Goal: Information Seeking & Learning: Learn about a topic

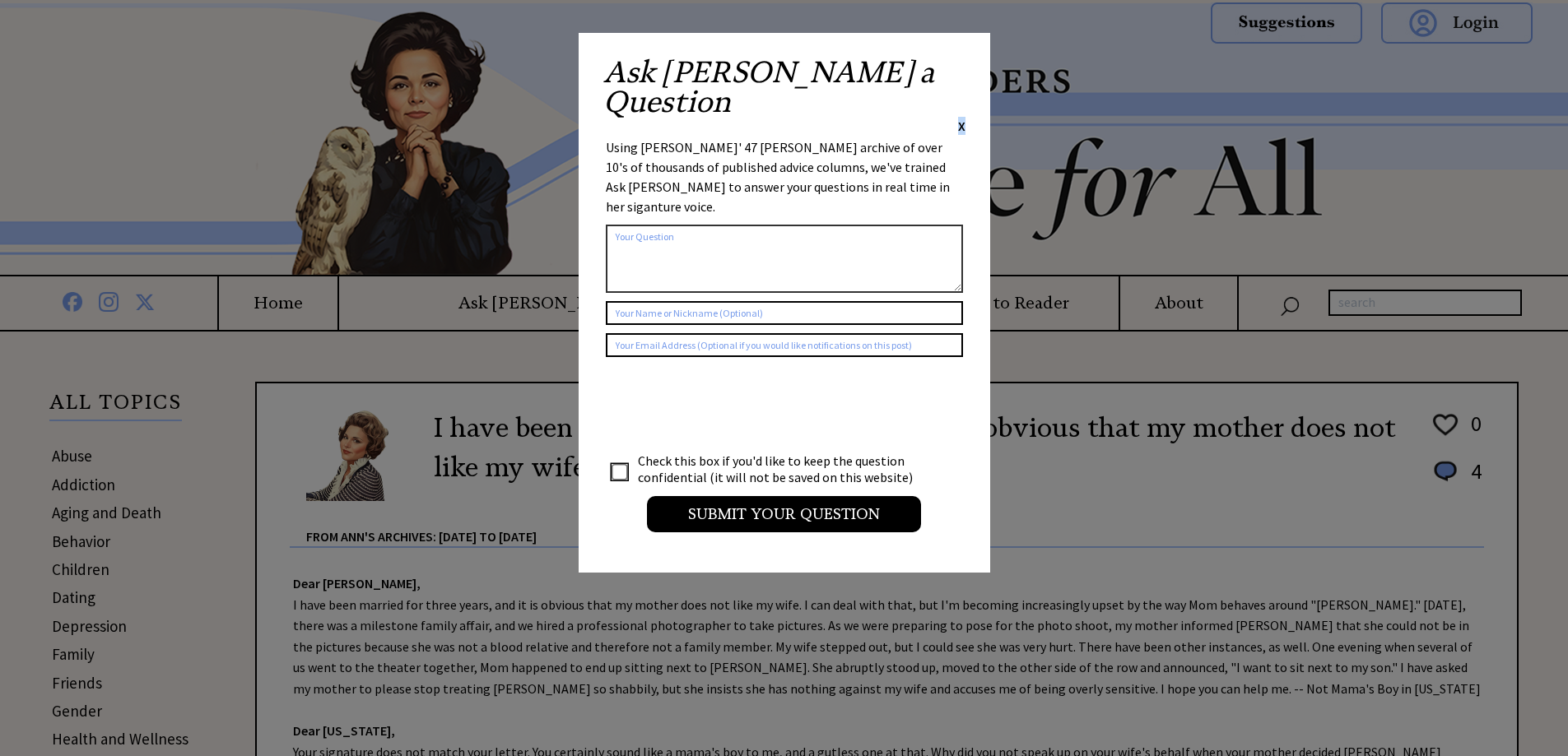
drag, startPoint x: 961, startPoint y: 71, endPoint x: 970, endPoint y: 79, distance: 12.0
click at [963, 118] on span "X" at bounding box center [961, 125] width 8 height 16
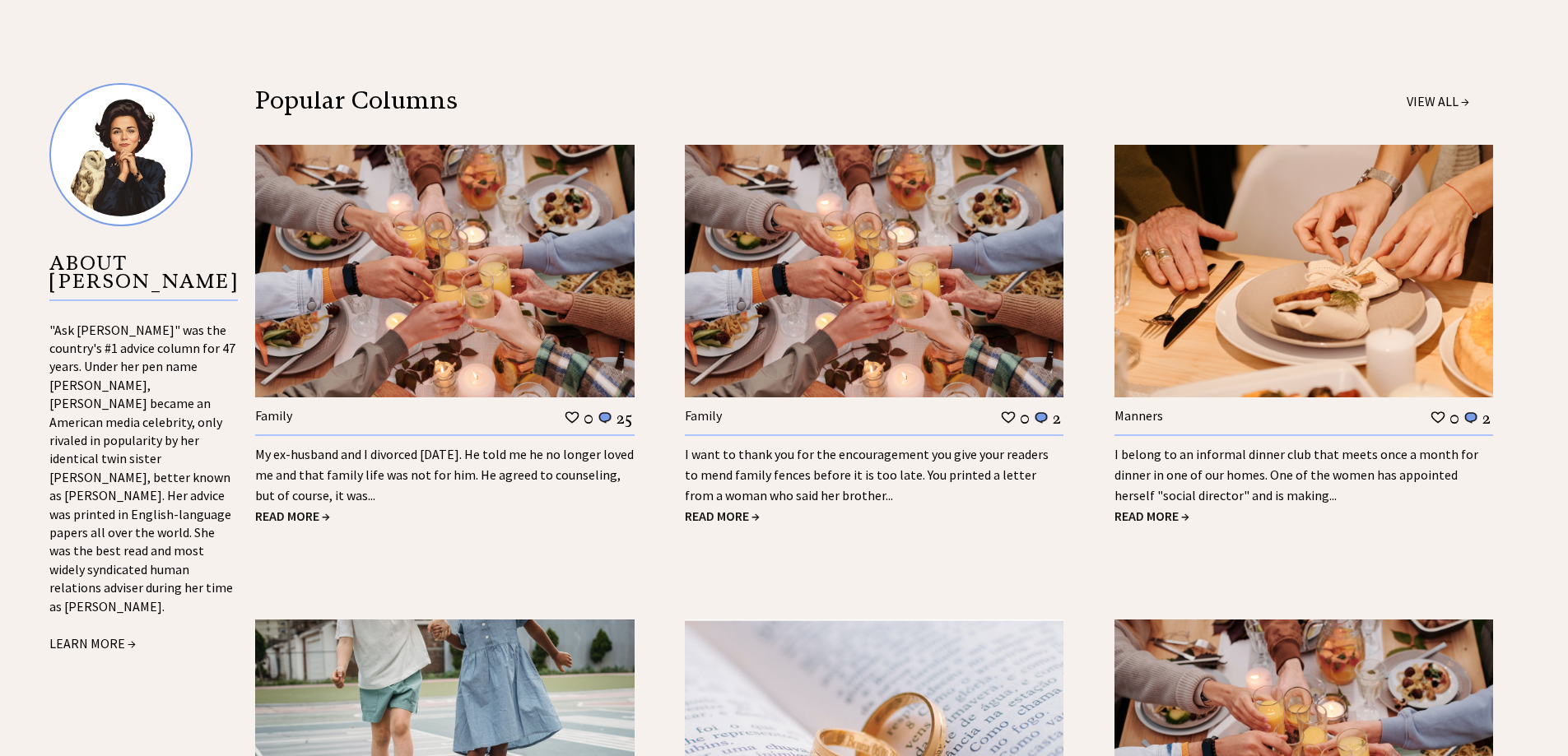
scroll to position [1728, 0]
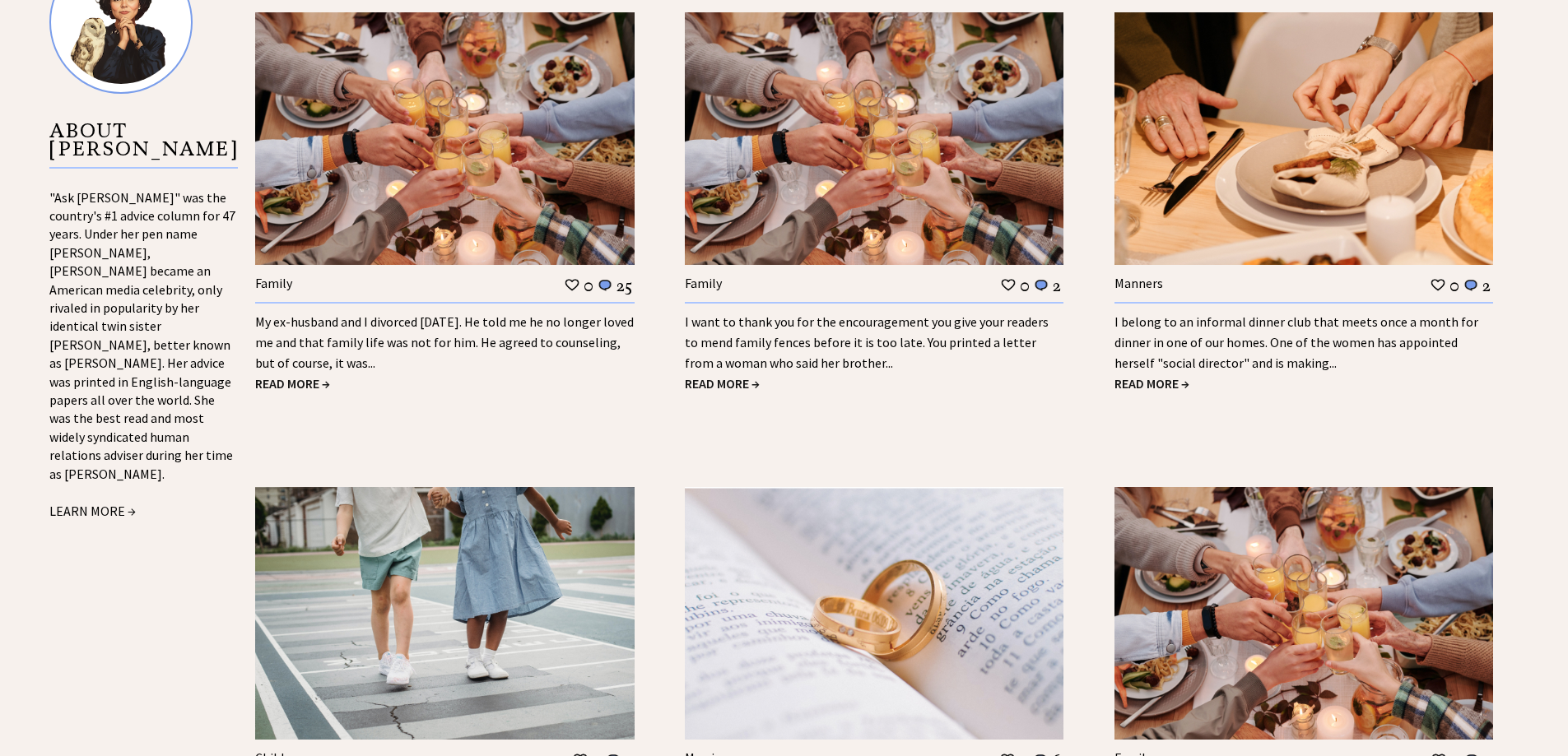
click at [1168, 377] on span "READ MORE →" at bounding box center [1152, 383] width 75 height 16
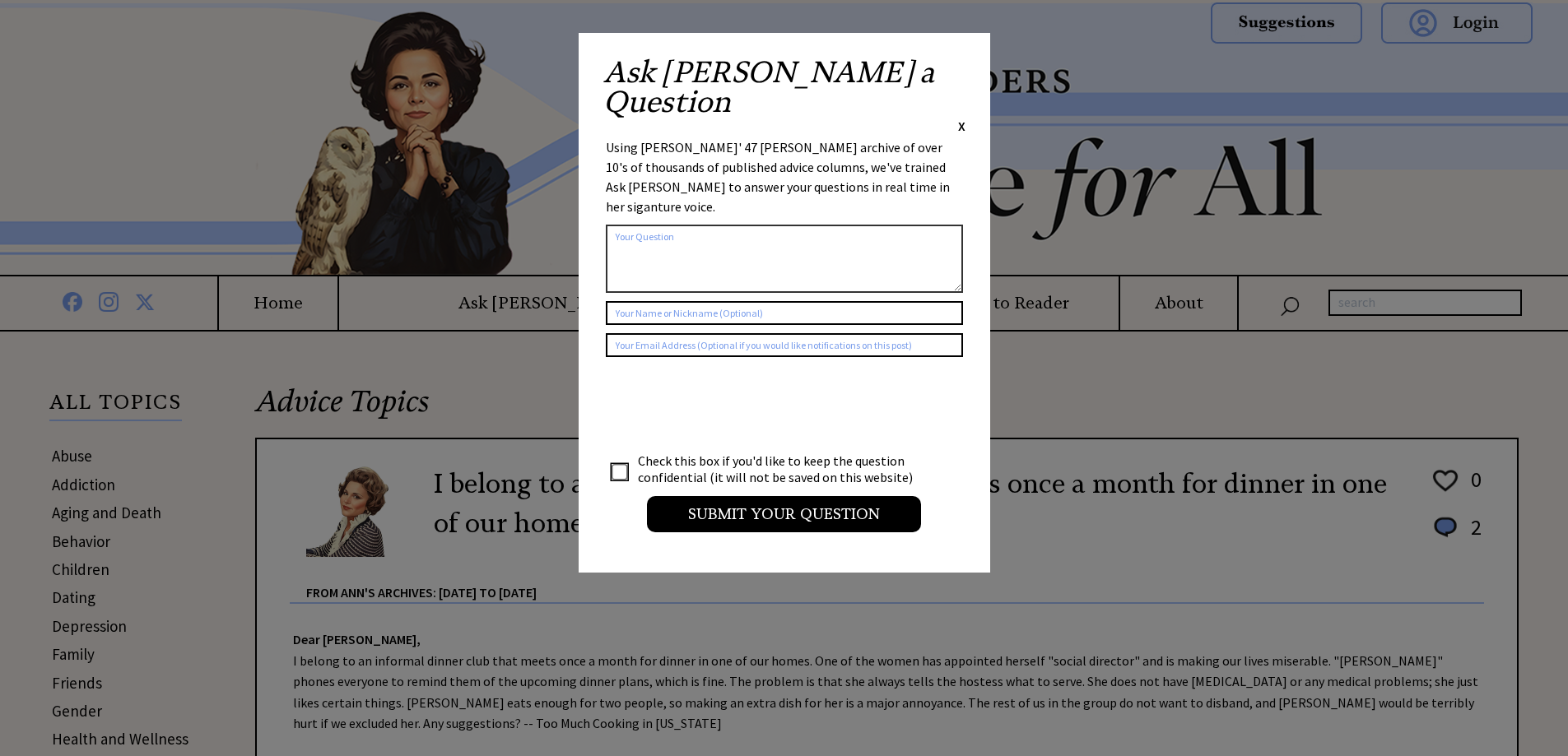
click at [952, 65] on div "Ask Ann a Question X" at bounding box center [784, 96] width 362 height 78
click at [958, 118] on span "X" at bounding box center [961, 125] width 8 height 16
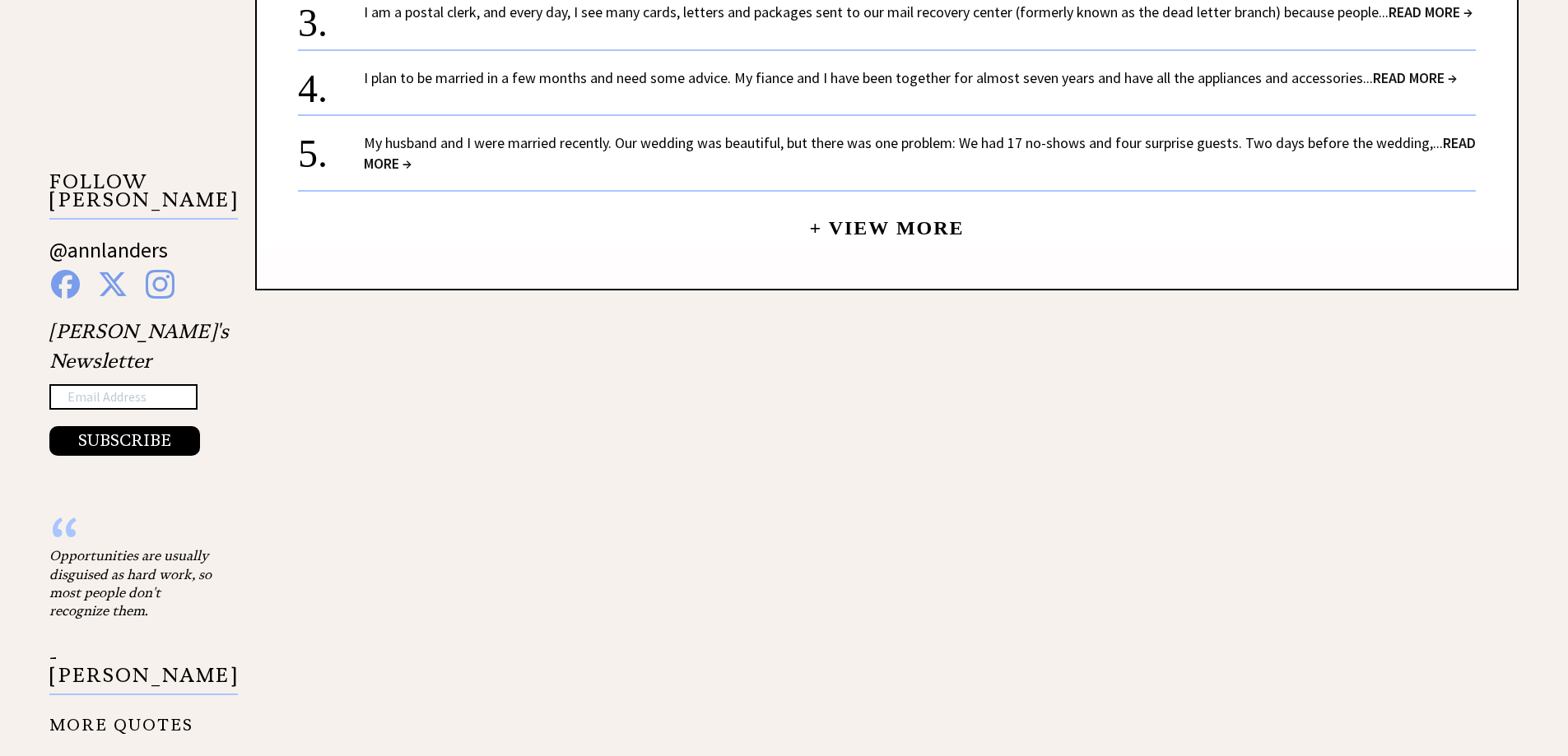
scroll to position [1399, 0]
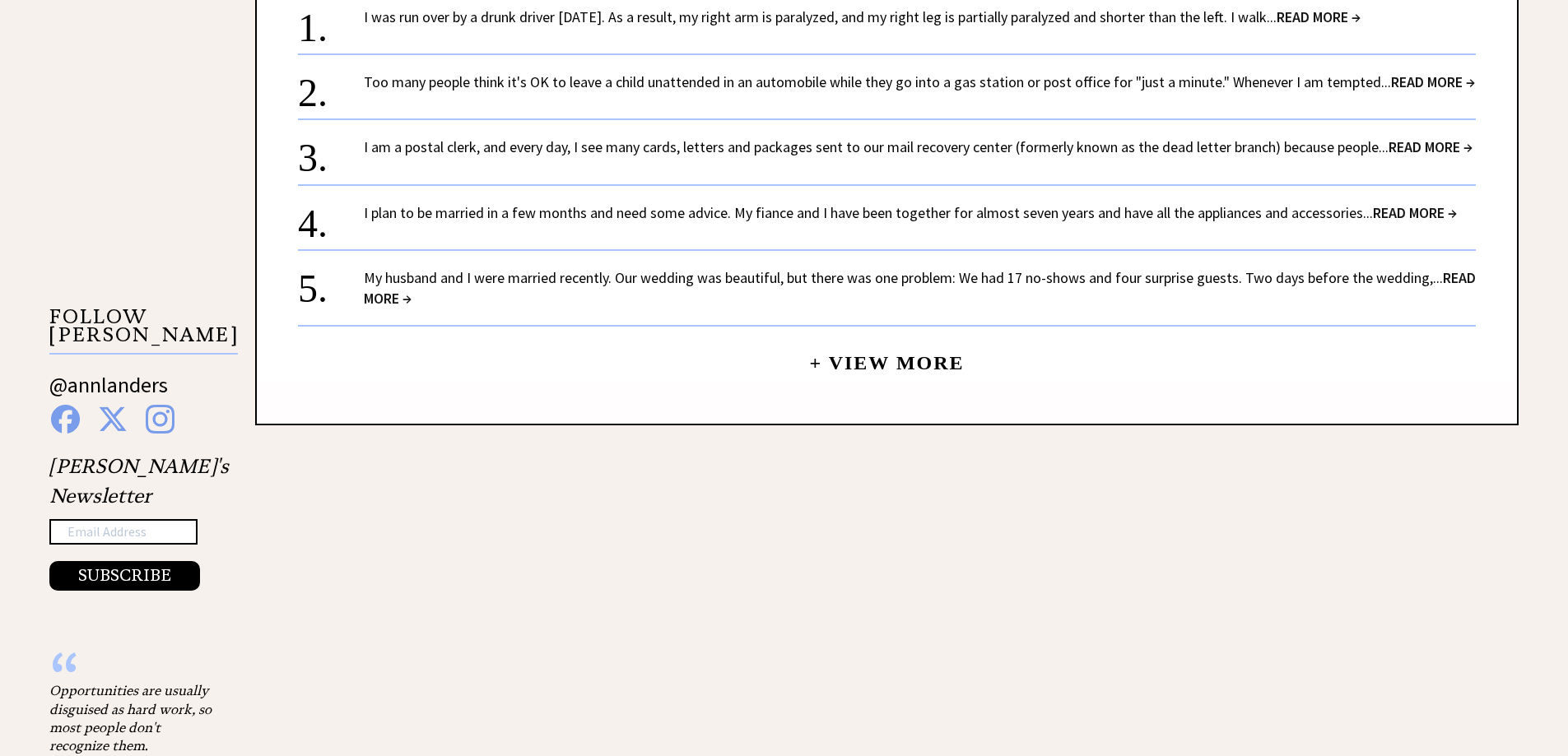
click at [537, 304] on link "My husband and I were married recently. Our wedding was beautiful, but there wa…" at bounding box center [919, 288] width 1112 height 39
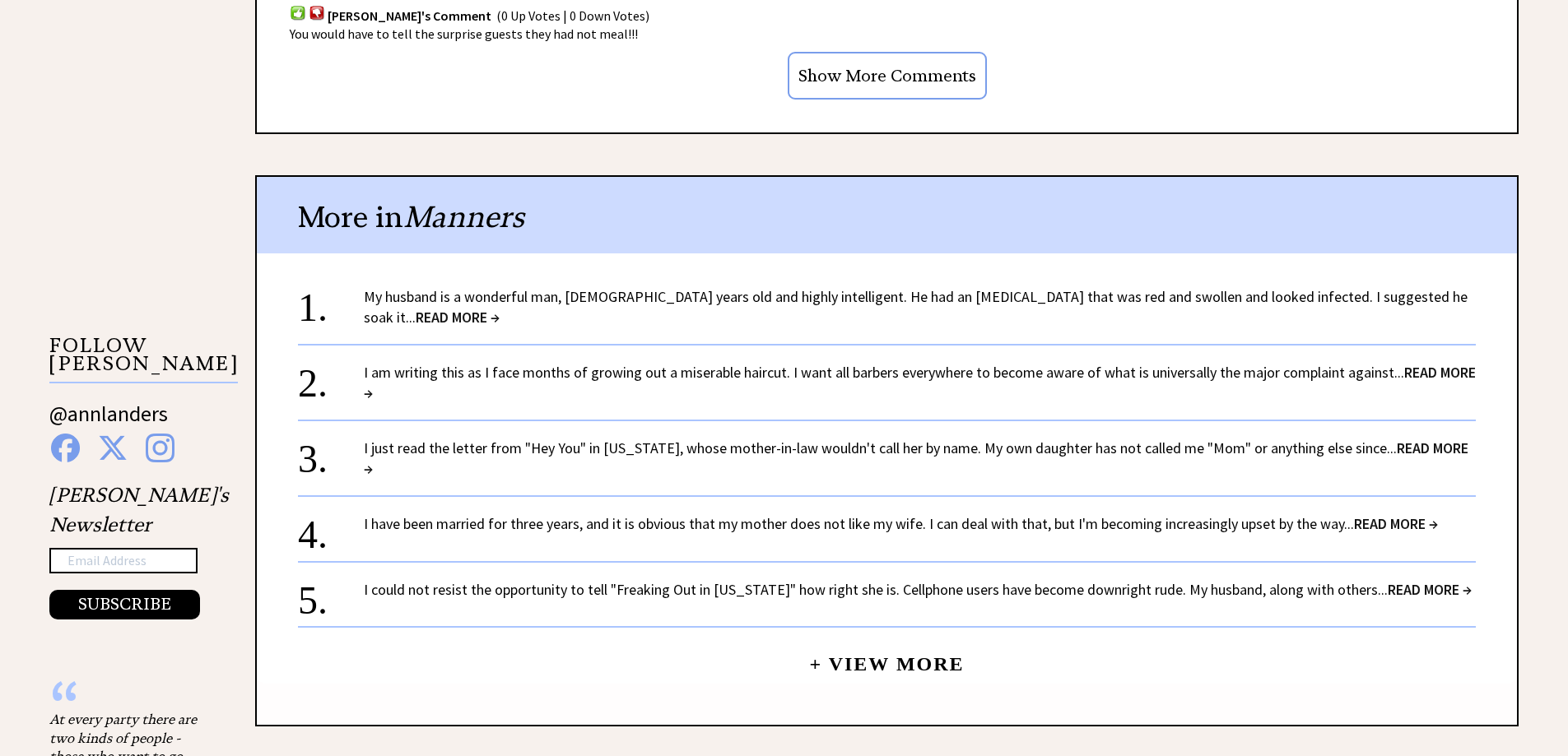
scroll to position [1399, 0]
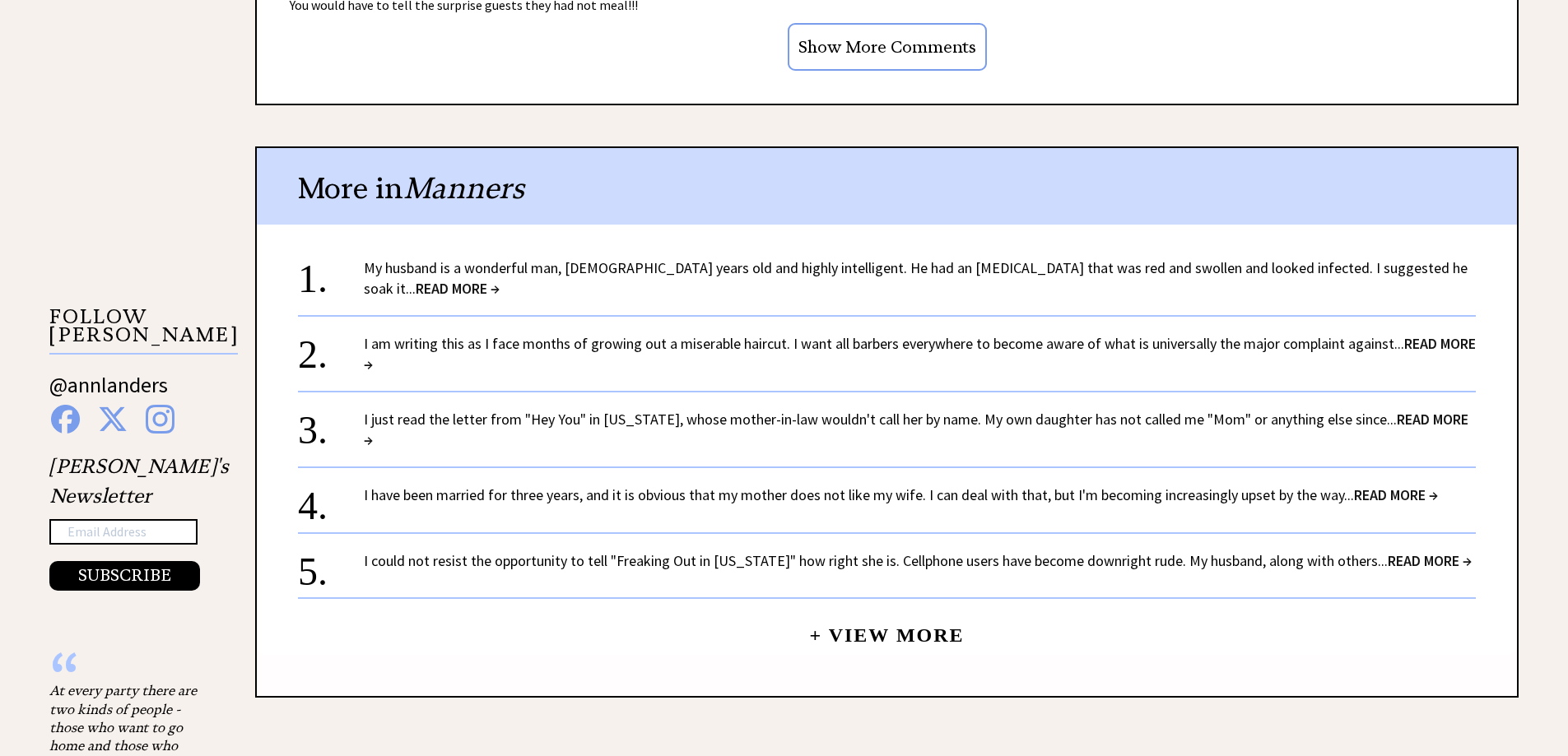
click at [434, 276] on link "My husband is a wonderful man, 56 years old and highly intelligent. He had an i…" at bounding box center [915, 278] width 1104 height 39
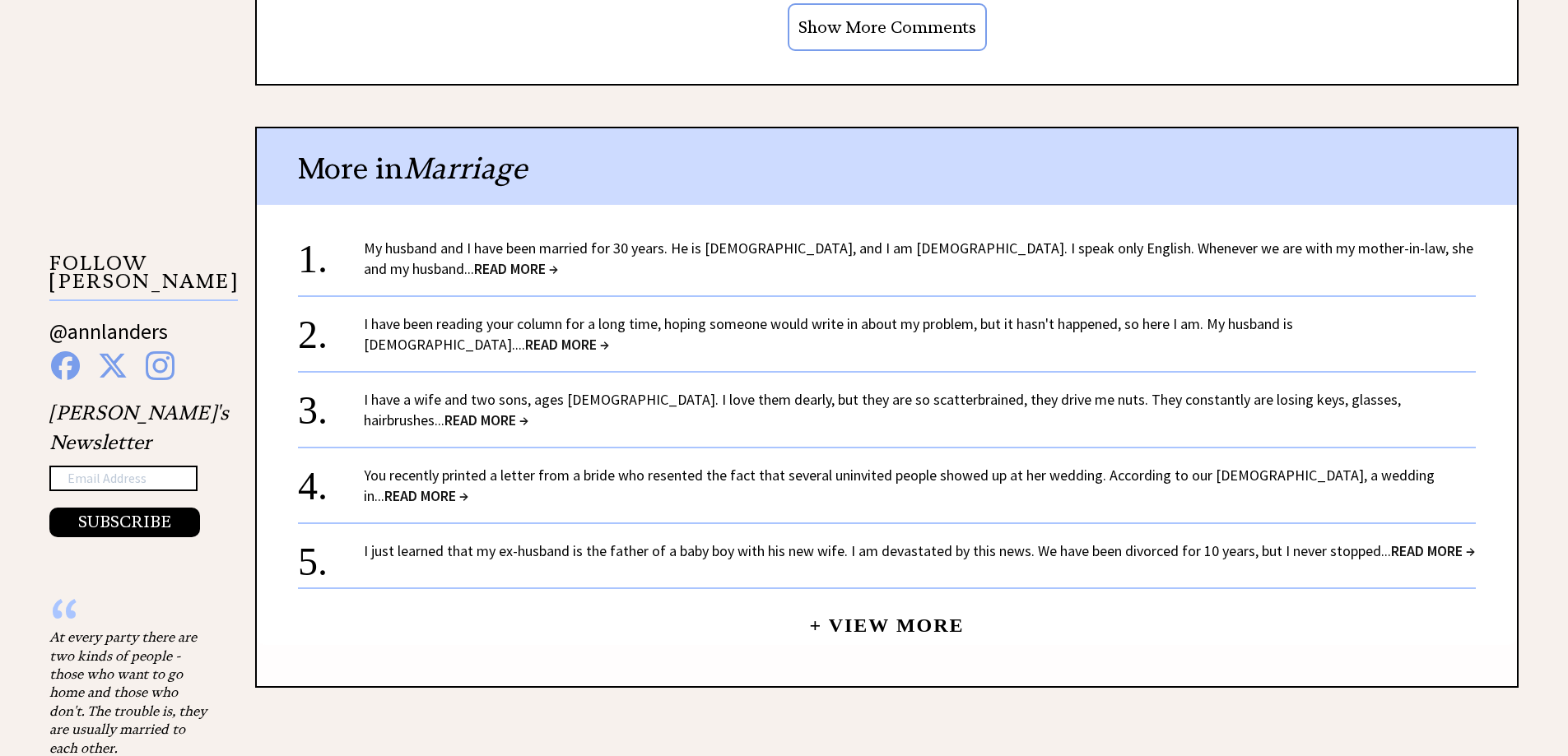
scroll to position [1481, 0]
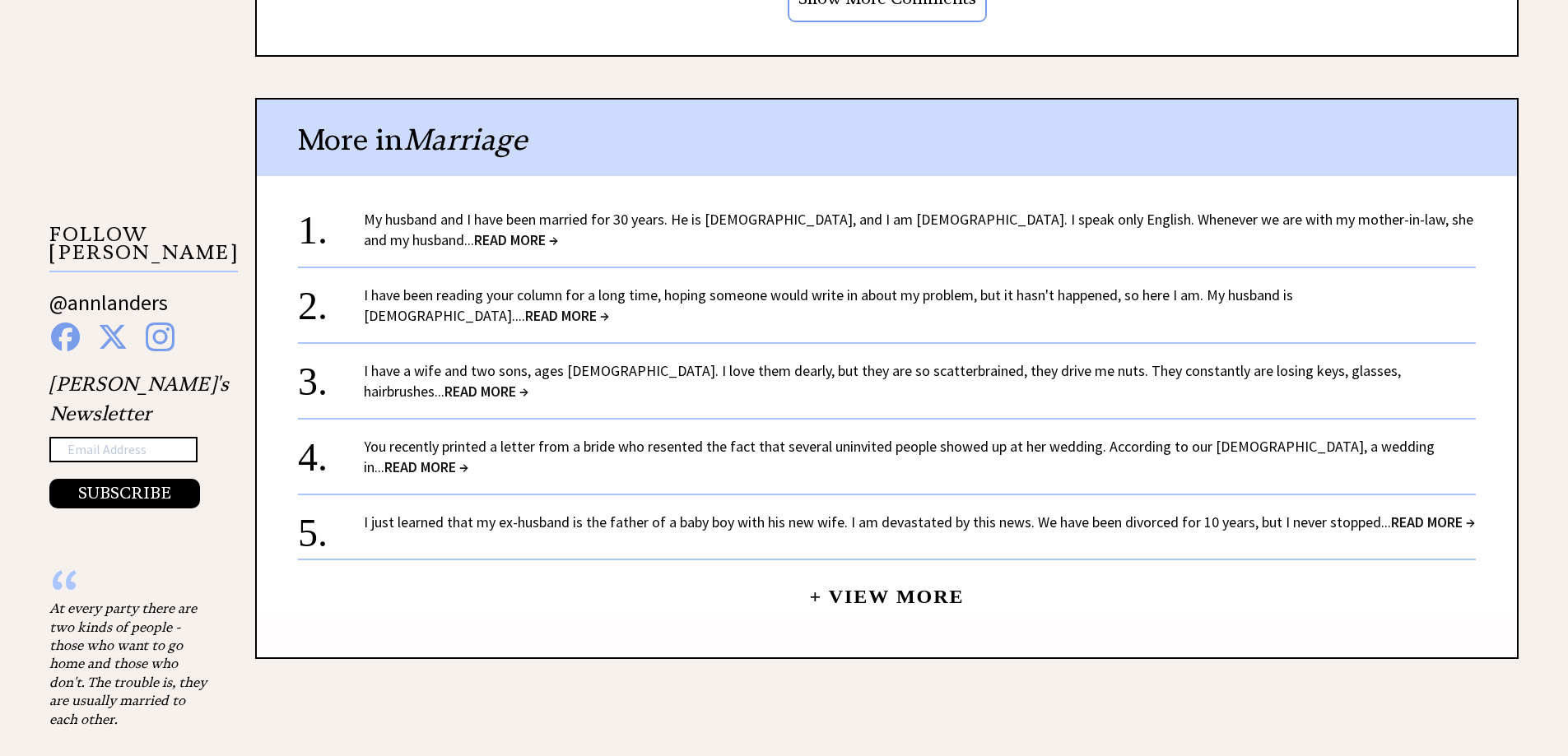
click at [658, 299] on link "I have been reading your column for a long time, hoping someone would write in …" at bounding box center [828, 305] width 930 height 39
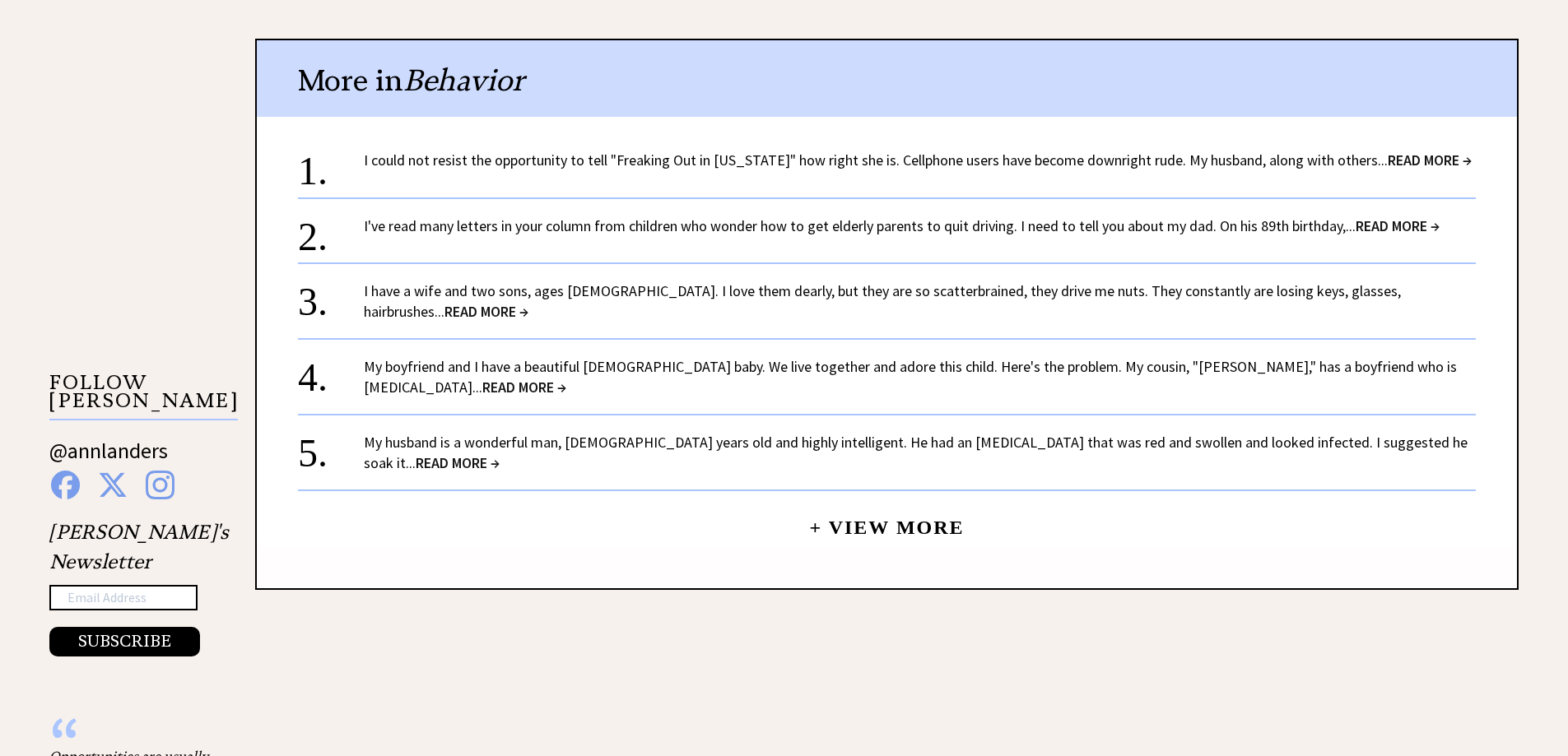
scroll to position [1399, 0]
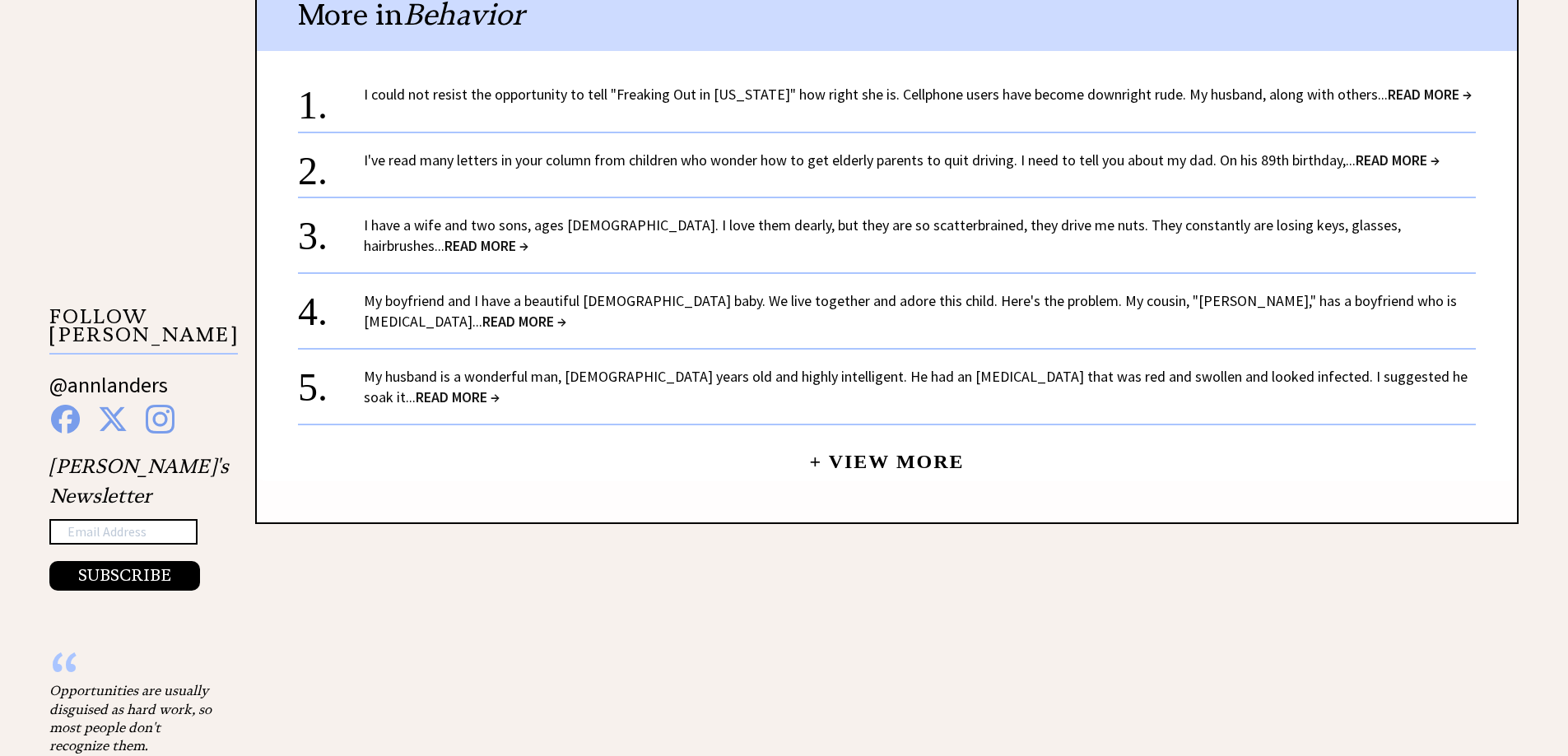
click at [557, 301] on link "My boyfriend and I have a beautiful 9-month-old baby. We live together and ador…" at bounding box center [910, 311] width 1093 height 39
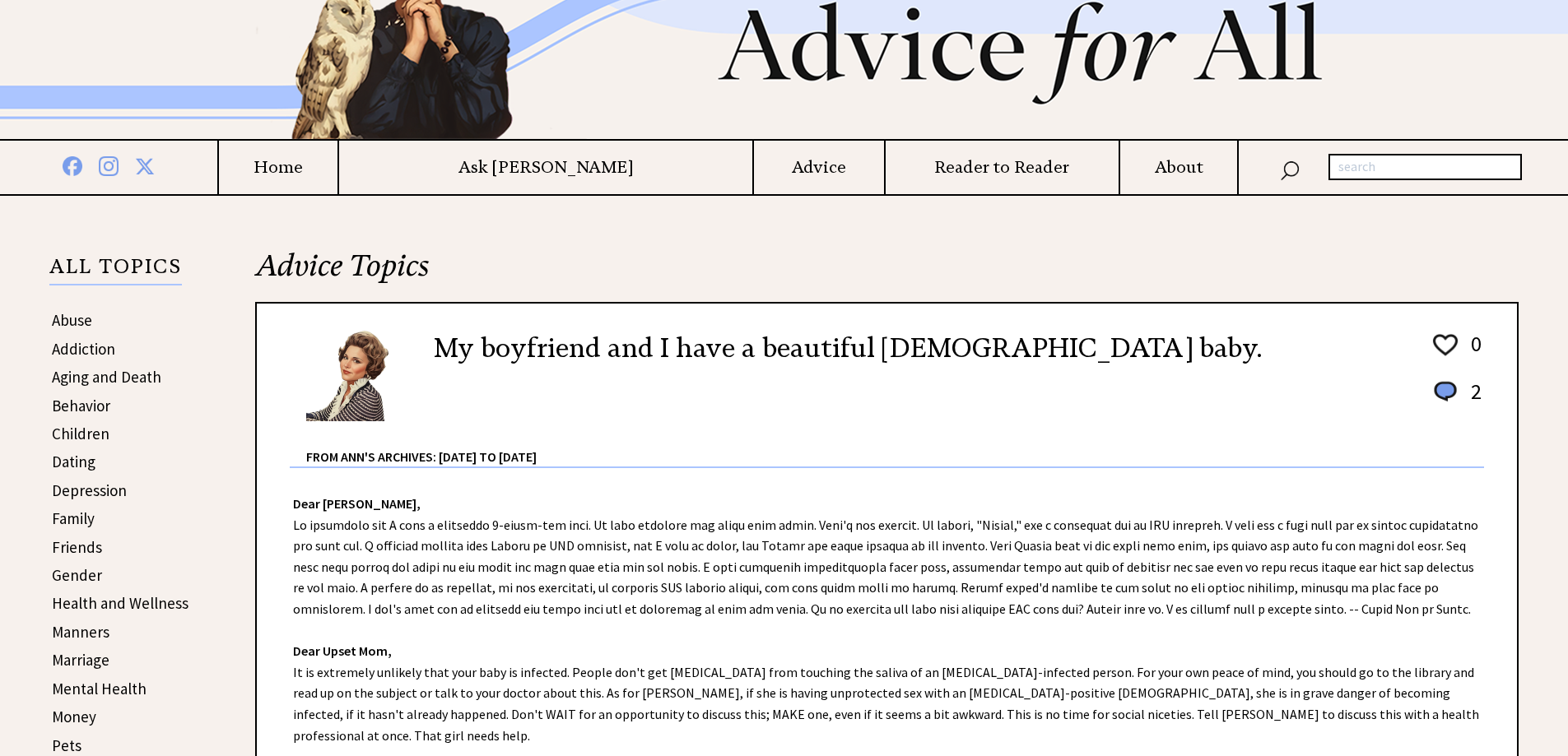
scroll to position [247, 0]
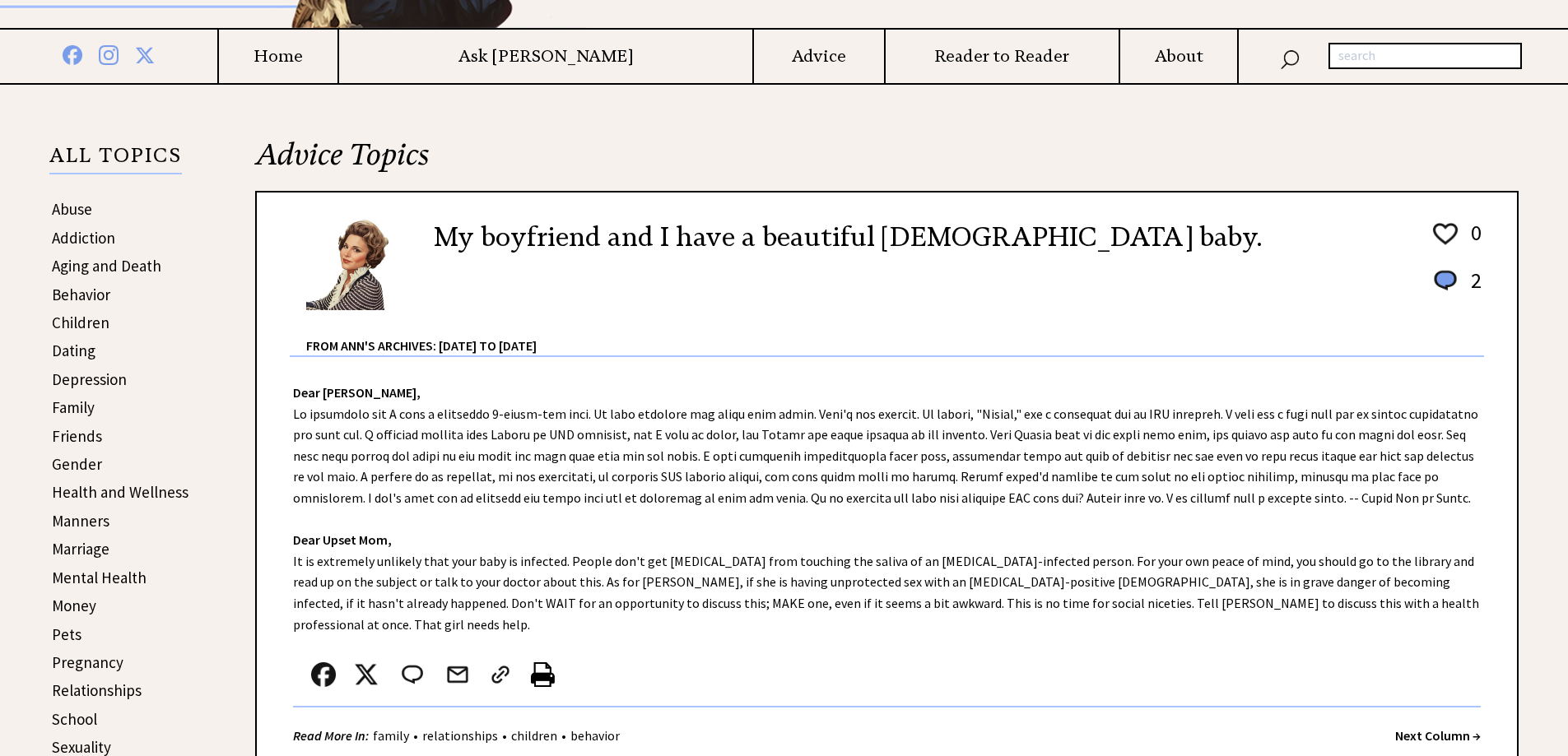
click at [124, 497] on link "Health and Wellness" at bounding box center [120, 491] width 137 height 20
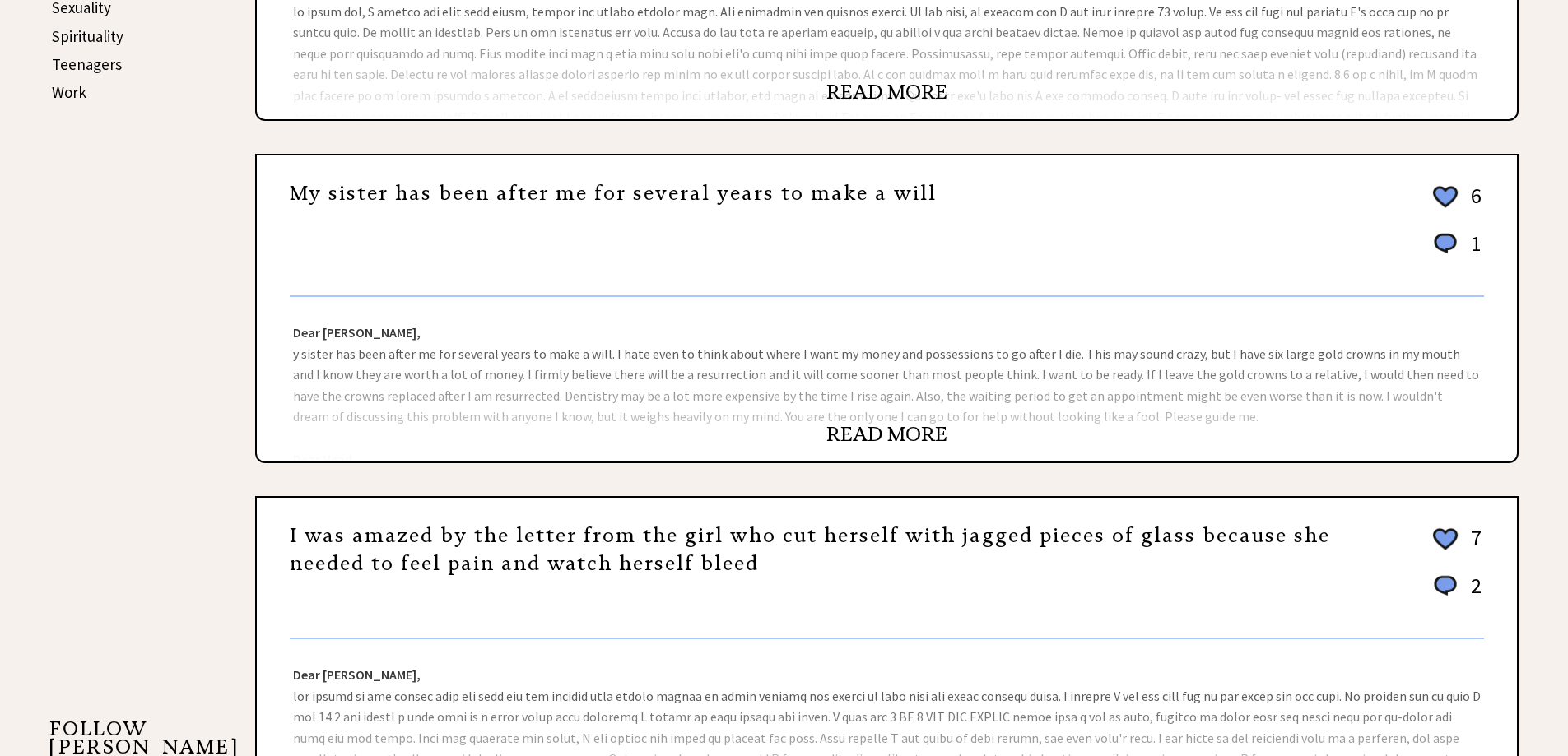
scroll to position [987, 0]
